Goal: Download file/media

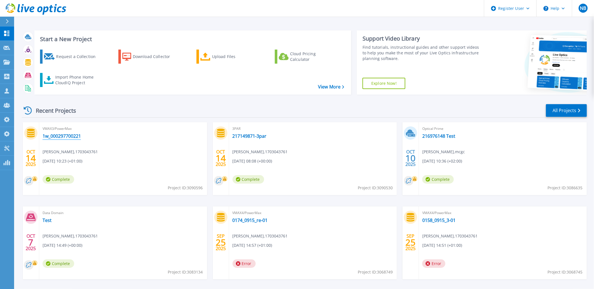
click at [69, 134] on link "1w_000297700221" at bounding box center [62, 136] width 38 height 6
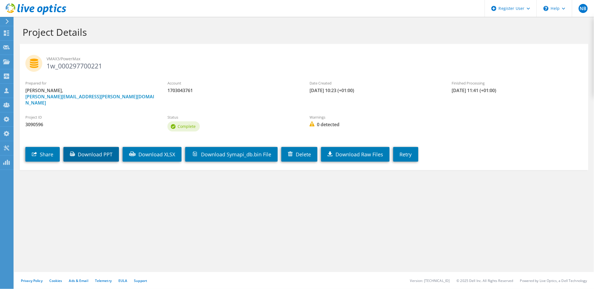
click at [101, 147] on link "Download PPT" at bounding box center [91, 154] width 56 height 15
click at [147, 147] on link "Download XLSX" at bounding box center [152, 154] width 59 height 15
click at [54, 10] on use at bounding box center [36, 8] width 61 height 11
